Goal: Transaction & Acquisition: Purchase product/service

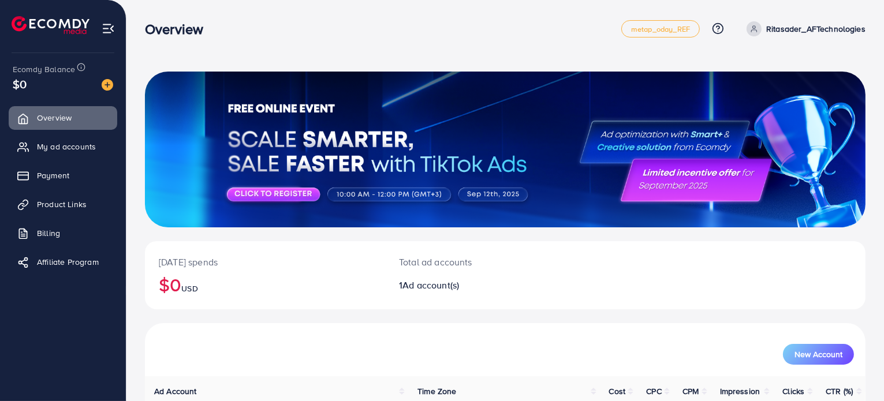
scroll to position [99, 0]
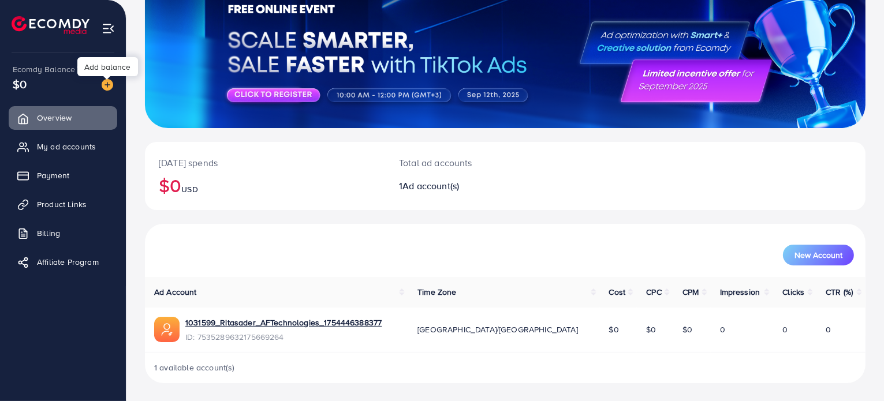
click at [106, 85] on img at bounding box center [108, 85] width 12 height 12
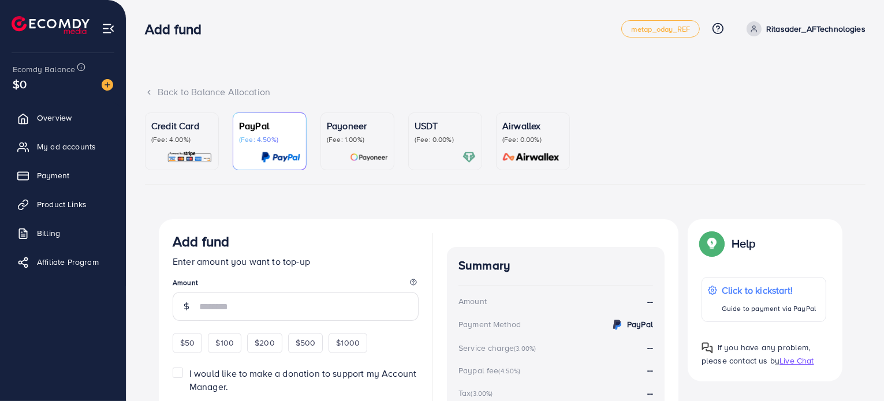
click at [171, 150] on div "Credit Card (Fee: 4.00%)" at bounding box center [181, 141] width 61 height 45
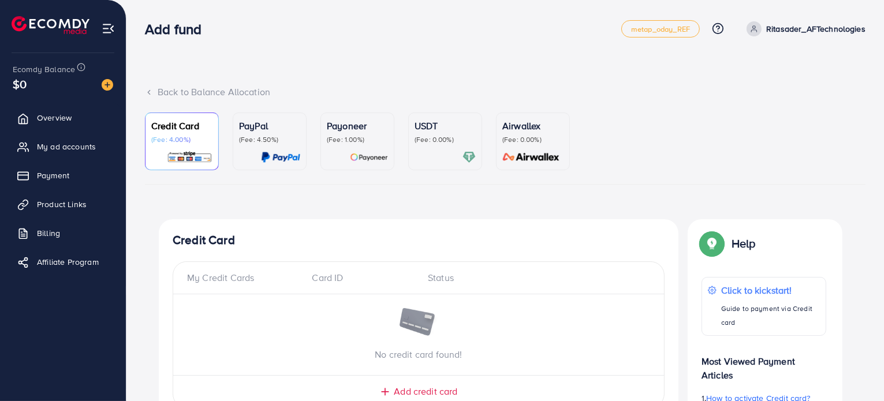
scroll to position [110, 0]
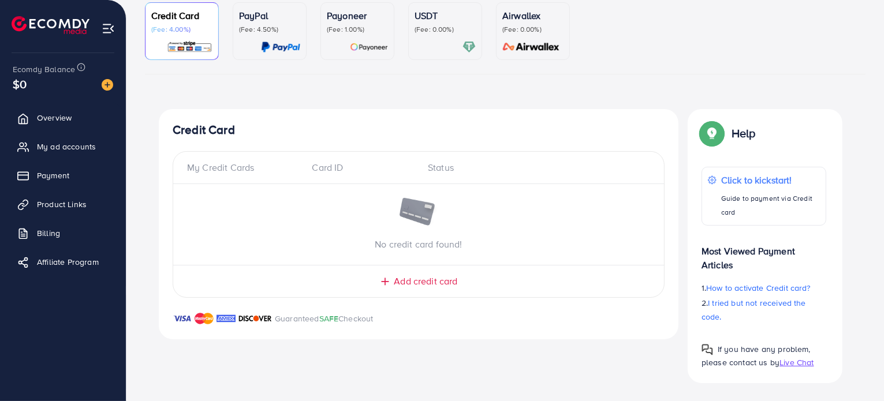
click at [424, 285] on span "Add credit card" at bounding box center [425, 281] width 63 height 13
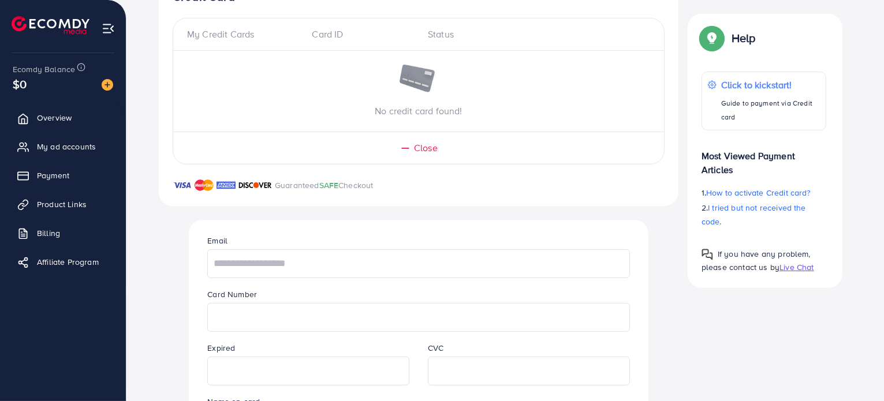
scroll to position [246, 0]
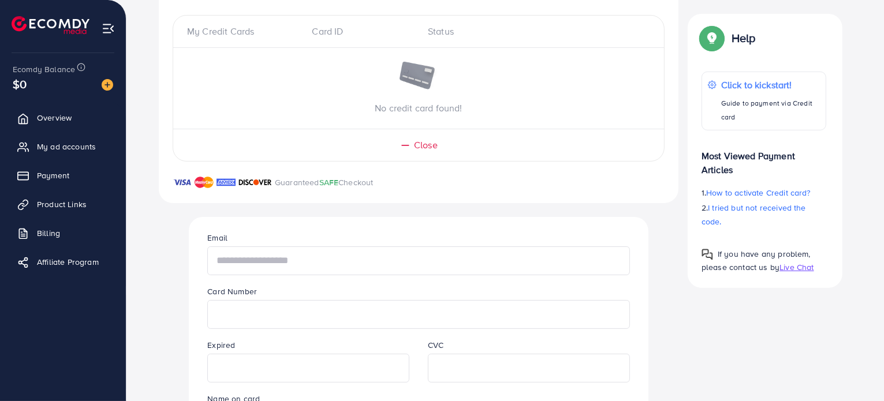
click at [289, 260] on input "text" at bounding box center [418, 260] width 422 height 29
type input "**********"
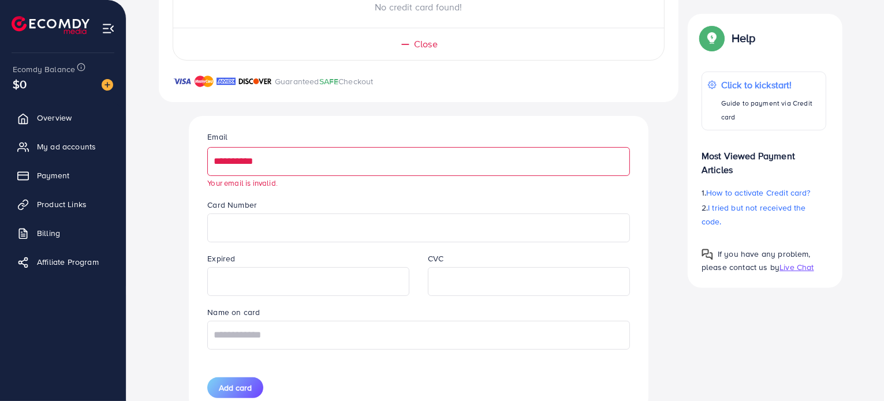
scroll to position [391, 0]
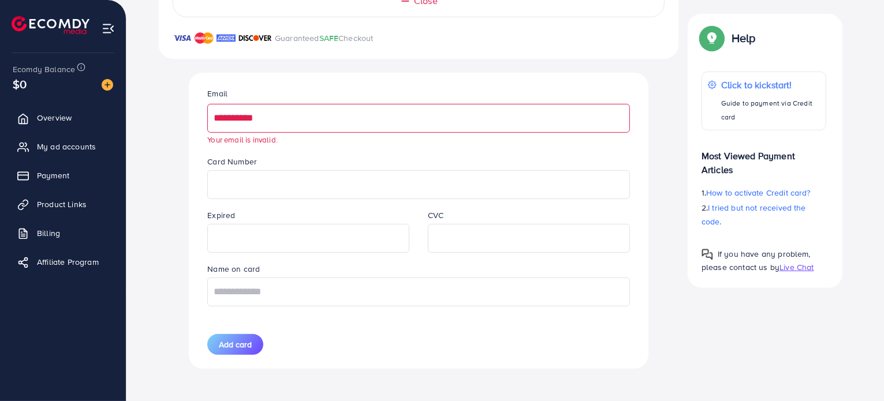
click at [415, 274] on div "Name on card" at bounding box center [418, 284] width 440 height 44
click at [416, 282] on input "text" at bounding box center [418, 292] width 422 height 29
type input "**********"
click at [242, 336] on button "Add card" at bounding box center [235, 344] width 56 height 21
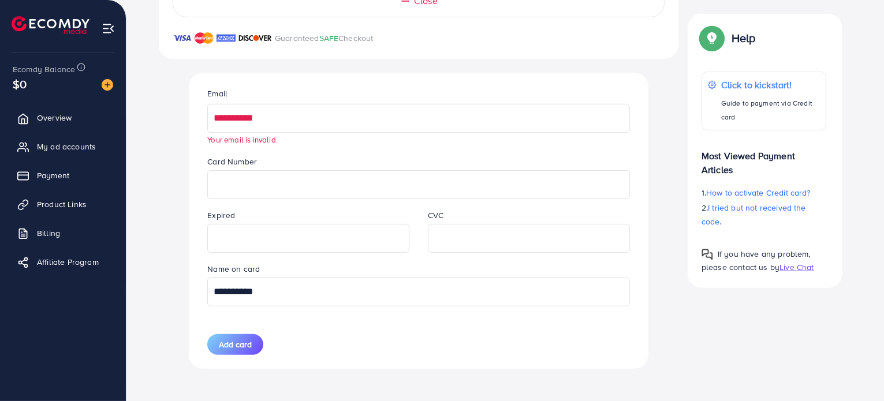
click at [333, 108] on input "**********" at bounding box center [418, 118] width 422 height 29
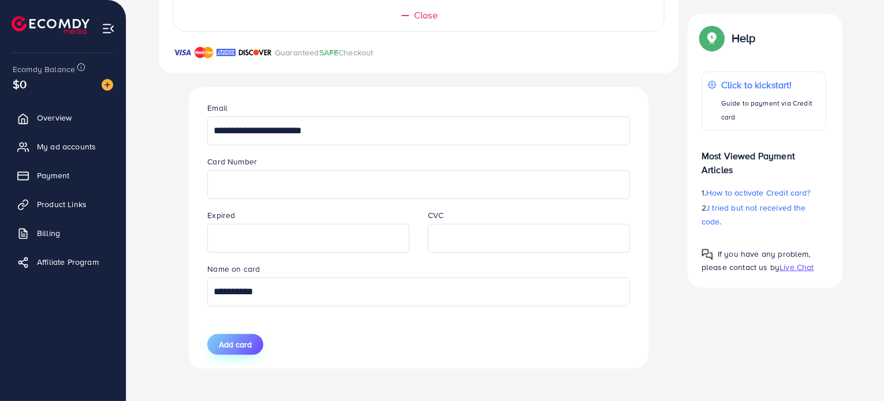
type input "**********"
click at [235, 341] on span "Add card" at bounding box center [235, 345] width 33 height 12
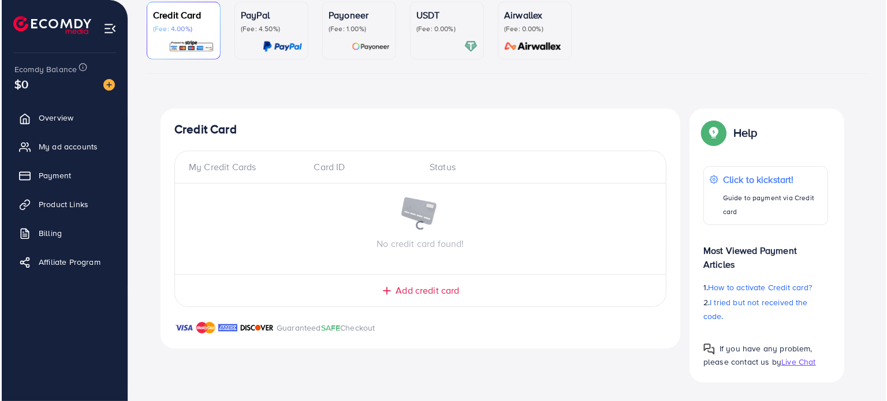
scroll to position [110, 0]
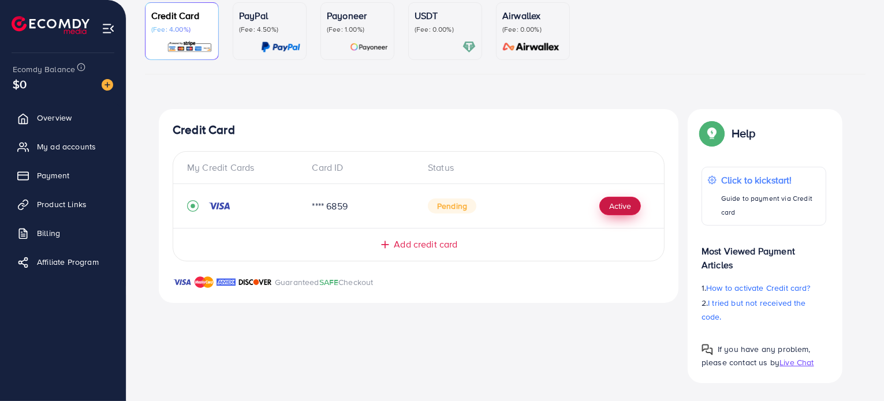
click at [607, 207] on button "Active" at bounding box center [620, 206] width 42 height 18
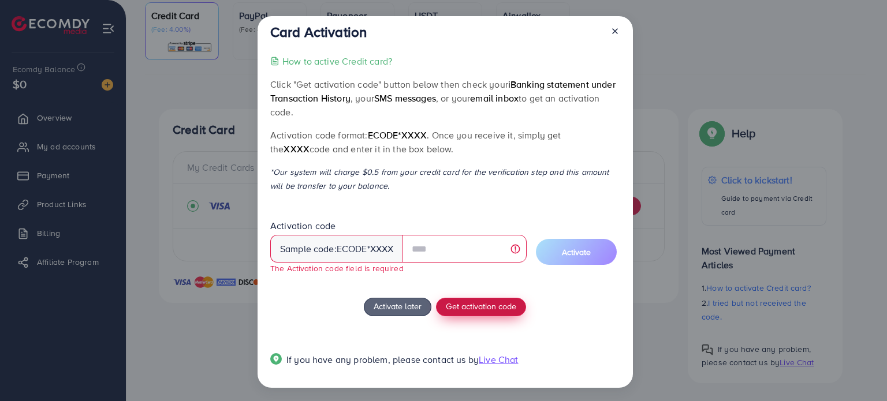
click at [491, 296] on div "How to active Credit card? Click "Get activation code" button below then check …" at bounding box center [444, 217] width 349 height 326
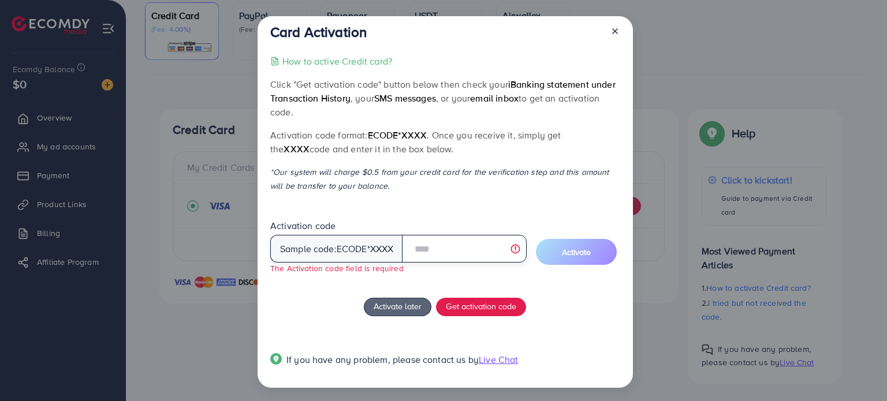
click at [435, 245] on input "text" at bounding box center [464, 249] width 124 height 28
click at [347, 248] on span "ecode" at bounding box center [351, 248] width 31 height 13
click at [428, 255] on input "text" at bounding box center [464, 249] width 124 height 28
click at [515, 251] on input "text" at bounding box center [464, 249] width 124 height 28
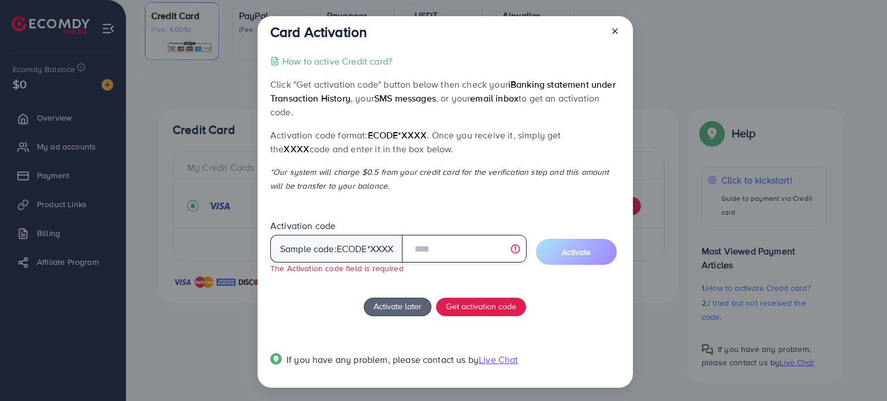
click at [452, 242] on input "text" at bounding box center [464, 249] width 124 height 28
click at [360, 245] on span "ecode" at bounding box center [351, 248] width 31 height 13
click at [435, 244] on input "text" at bounding box center [464, 249] width 124 height 28
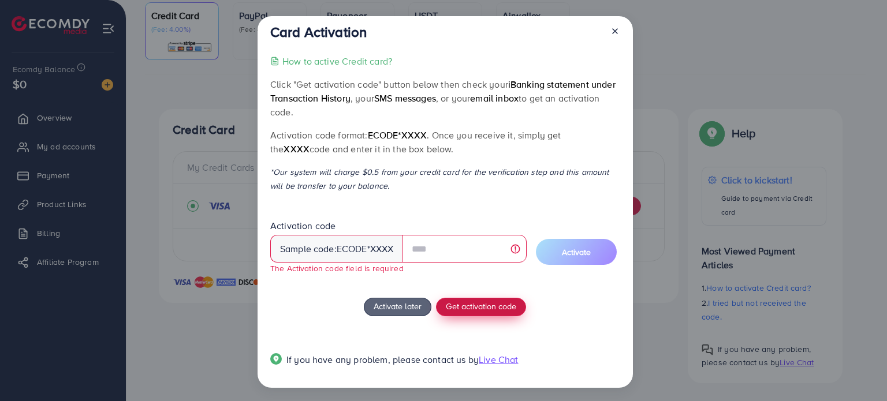
click at [462, 309] on span "Get activation code" at bounding box center [481, 306] width 70 height 12
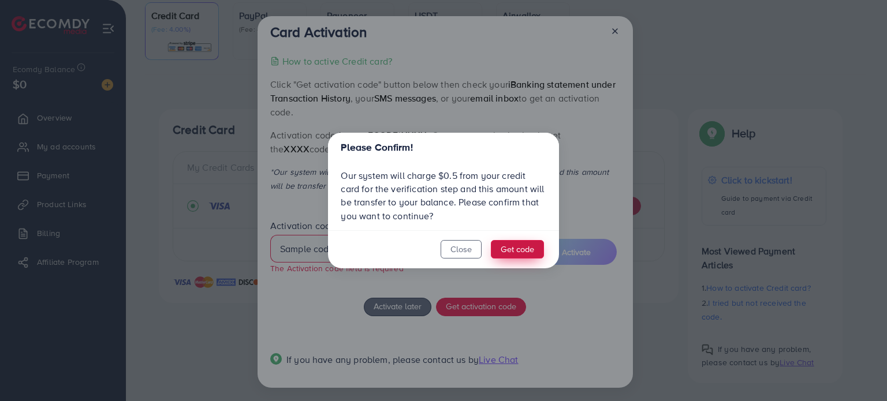
click at [508, 247] on button "Get code" at bounding box center [517, 249] width 53 height 18
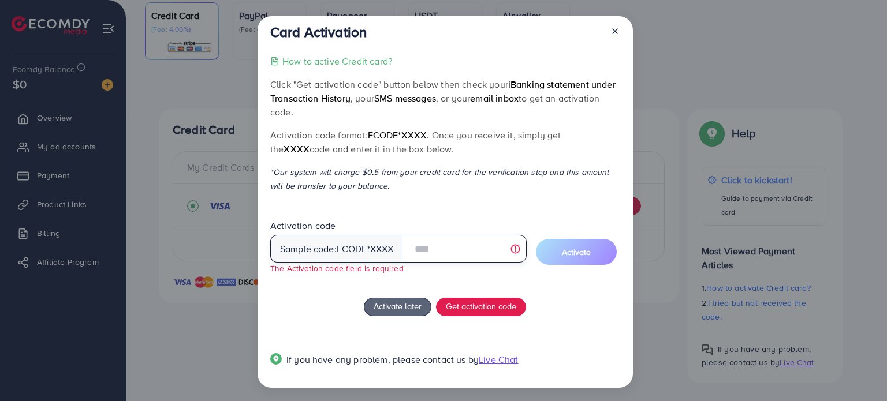
click at [443, 247] on input "text" at bounding box center [464, 249] width 124 height 28
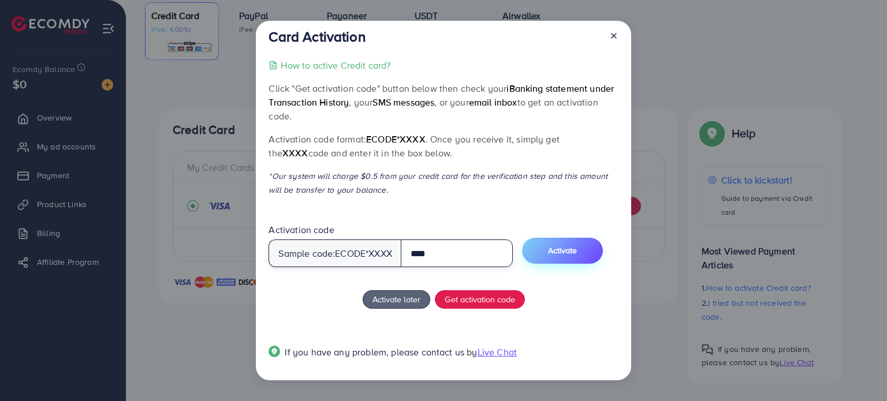
type input "****"
click at [603, 244] on button "Activate" at bounding box center [562, 251] width 81 height 26
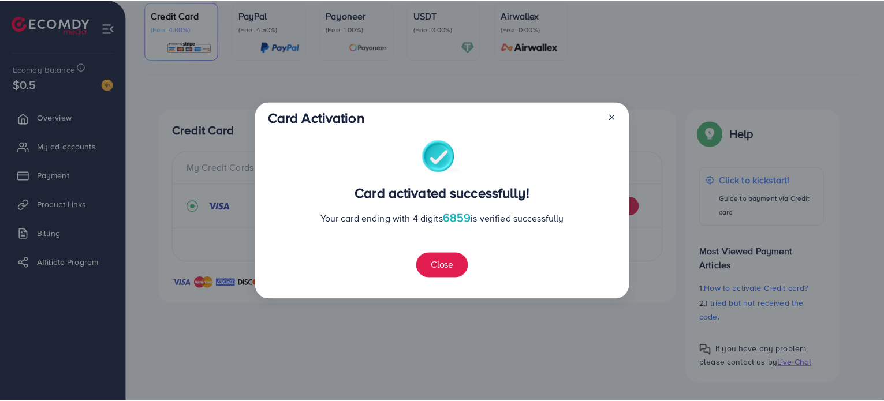
scroll to position [124, 0]
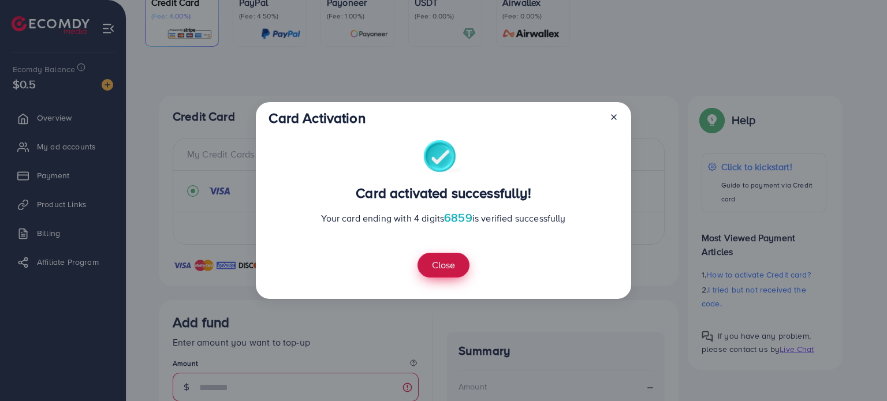
click at [434, 270] on button "Close" at bounding box center [443, 265] width 52 height 25
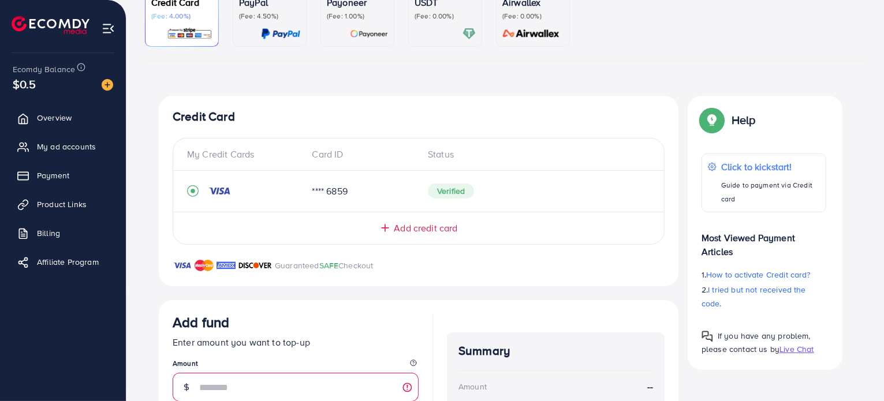
scroll to position [316, 0]
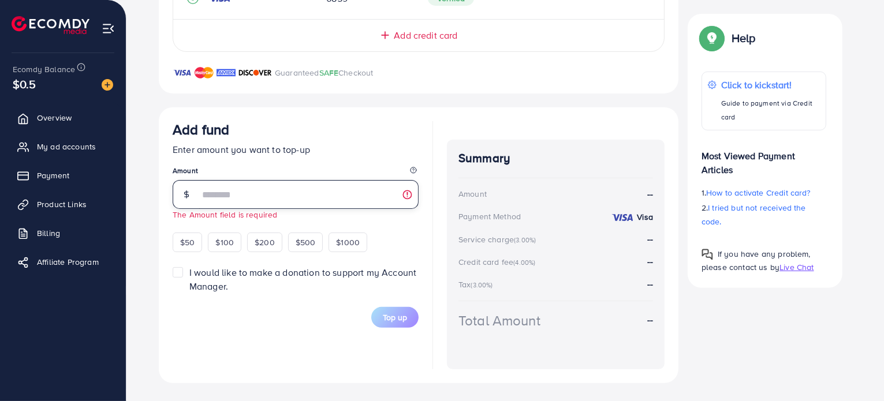
click at [265, 193] on input "number" at bounding box center [308, 194] width 219 height 29
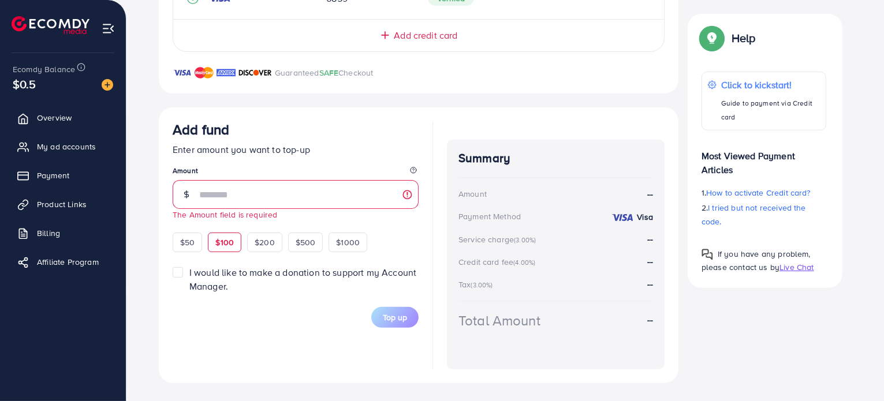
click at [235, 246] on div "$100" at bounding box center [224, 243] width 33 height 20
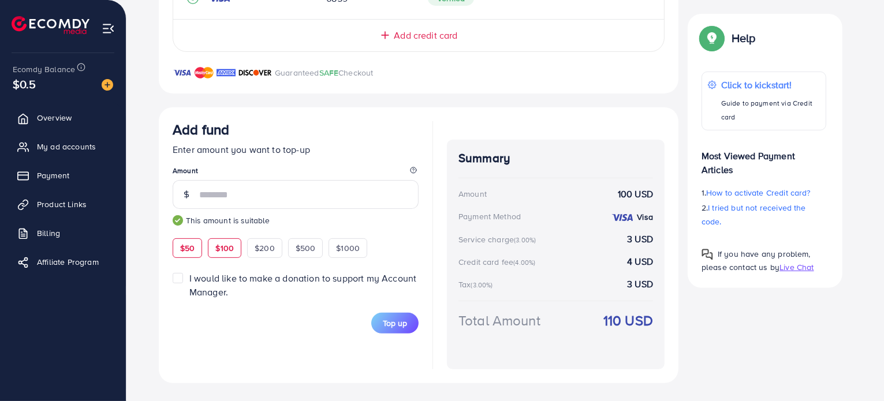
click at [188, 246] on span "$50" at bounding box center [187, 248] width 14 height 12
type input "**"
click at [399, 331] on button "Top up" at bounding box center [394, 323] width 47 height 21
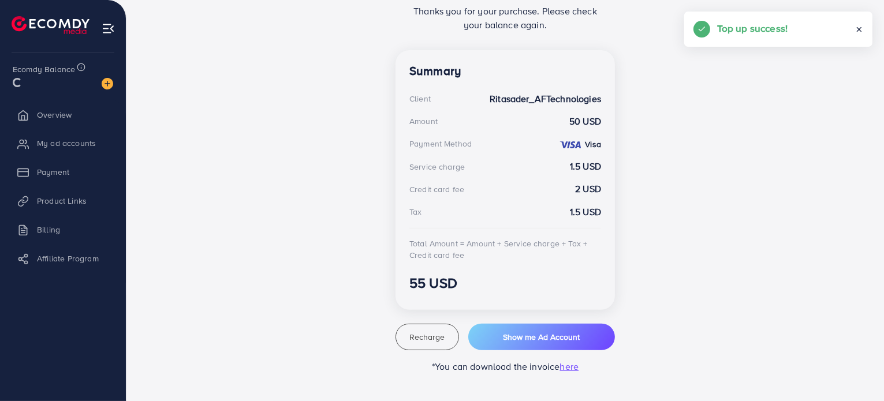
scroll to position [285, 0]
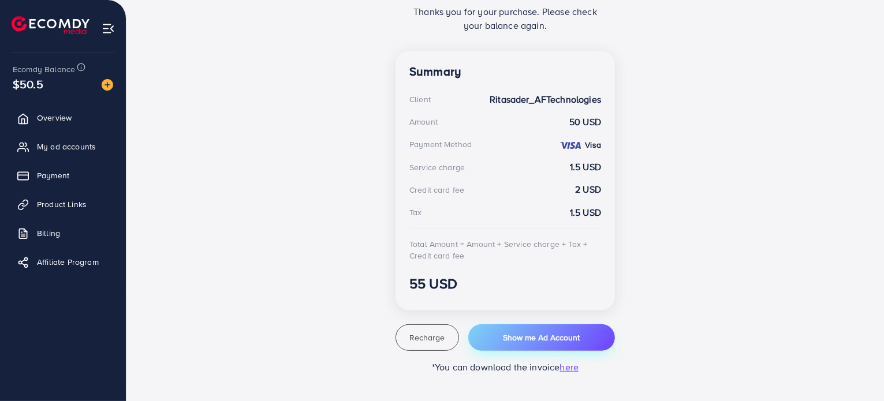
click at [530, 339] on span "Show me Ad Account" at bounding box center [541, 338] width 77 height 12
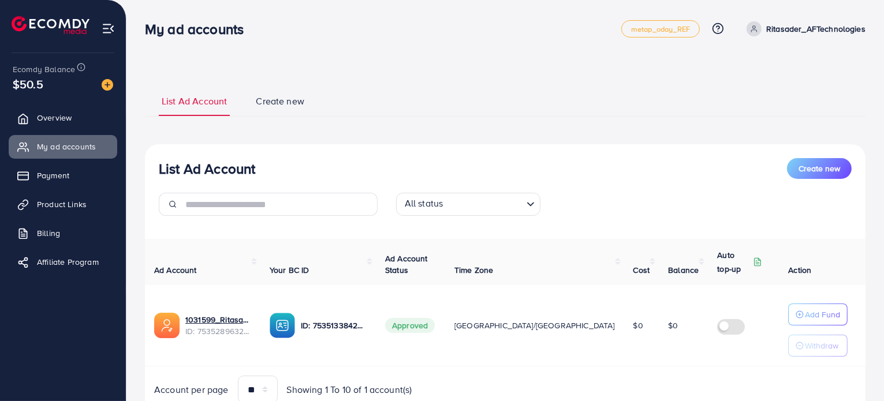
scroll to position [48, 0]
